Goal: Check status: Check status

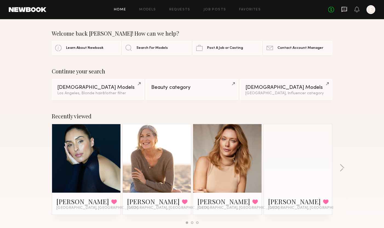
click at [343, 8] on icon at bounding box center [345, 9] width 6 height 6
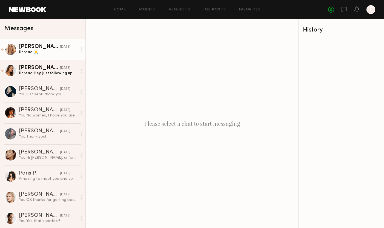
drag, startPoint x: 49, startPoint y: 50, endPoint x: 66, endPoint y: 48, distance: 16.6
click at [50, 50] on div "Unread: 🙏" at bounding box center [48, 52] width 58 height 5
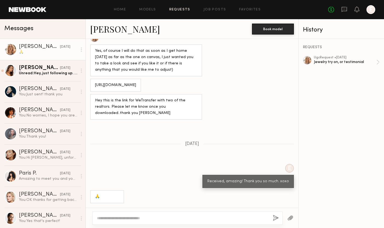
click at [176, 8] on link "Requests" at bounding box center [179, 10] width 21 height 4
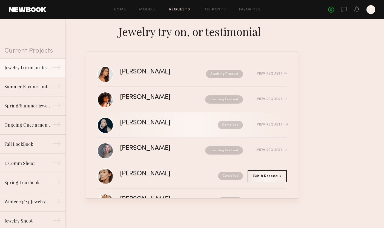
click at [271, 124] on div "View Request" at bounding box center [272, 124] width 30 height 3
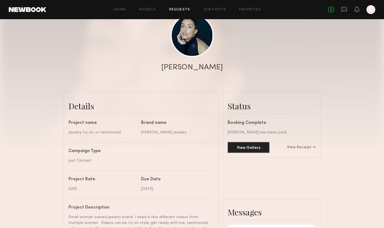
scroll to position [67, 0]
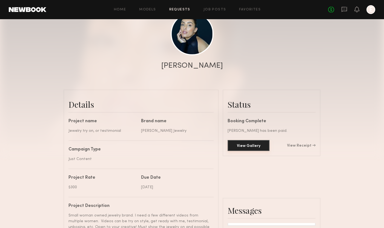
click at [260, 148] on button "View Gallery" at bounding box center [249, 145] width 42 height 11
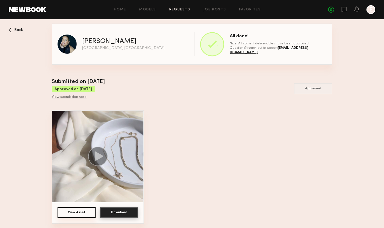
click at [78, 213] on button "View Asset" at bounding box center [77, 212] width 38 height 11
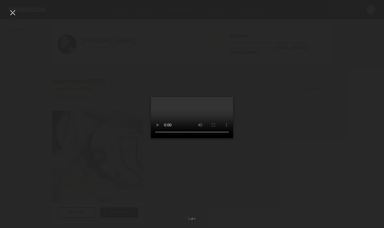
click at [216, 138] on video at bounding box center [192, 117] width 82 height 41
click at [15, 12] on div at bounding box center [12, 12] width 9 height 9
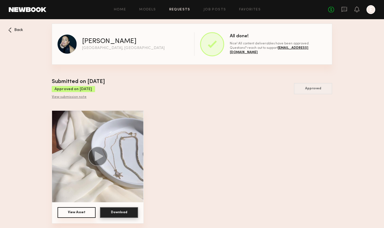
click at [314, 50] on div "Nice! All content deliverables have been approved. Questions? reach out to supp…" at bounding box center [278, 47] width 97 height 13
drag, startPoint x: 307, startPoint y: 49, endPoint x: 262, endPoint y: 49, distance: 44.7
click at [262, 49] on div "Nice! All content deliverables have been approved. Questions? reach out to supp…" at bounding box center [278, 47] width 97 height 13
copy span "[EMAIL_ADDRESS][DOMAIN_NAME]"
click at [74, 96] on div "View submission note" at bounding box center [78, 97] width 53 height 4
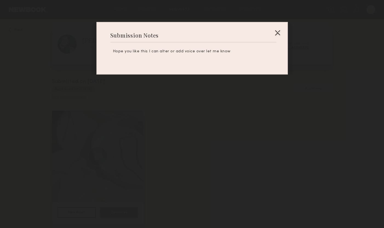
click at [276, 32] on div at bounding box center [277, 32] width 9 height 9
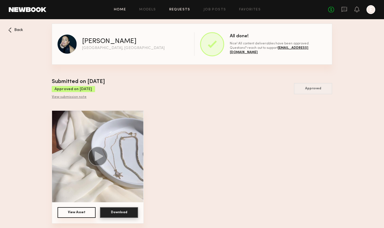
click at [118, 12] on div "Home Models Requests Job Posts Favorites Sign Out No fees up to $5,000 E" at bounding box center [210, 9] width 329 height 9
click at [122, 8] on link "Home" at bounding box center [120, 10] width 12 height 4
